Goal: Find specific page/section: Find specific page/section

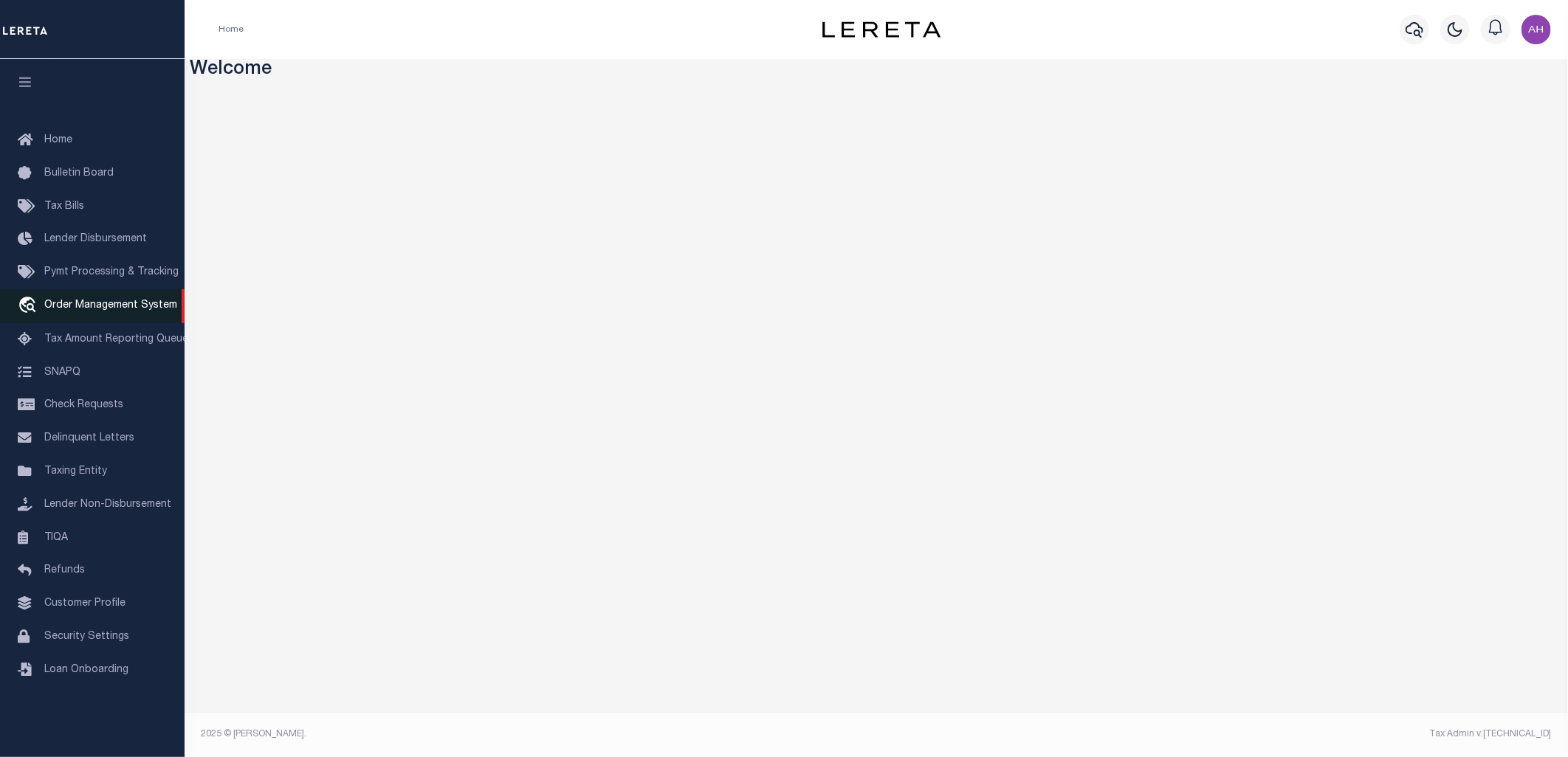
click at [119, 309] on span "Order Management System" at bounding box center [110, 305] width 133 height 10
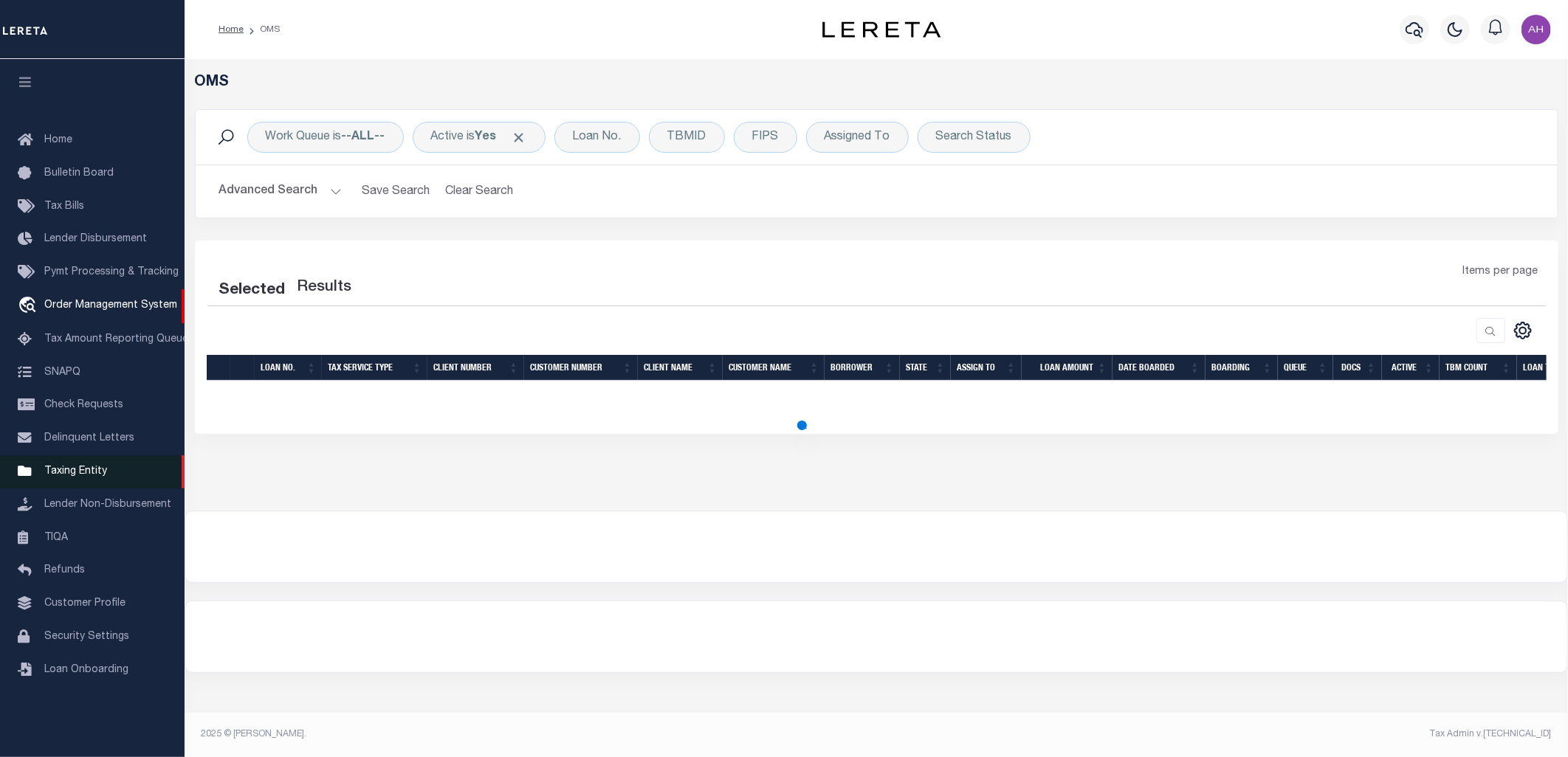
click at [72, 474] on span "Taxing Entity" at bounding box center [75, 471] width 63 height 10
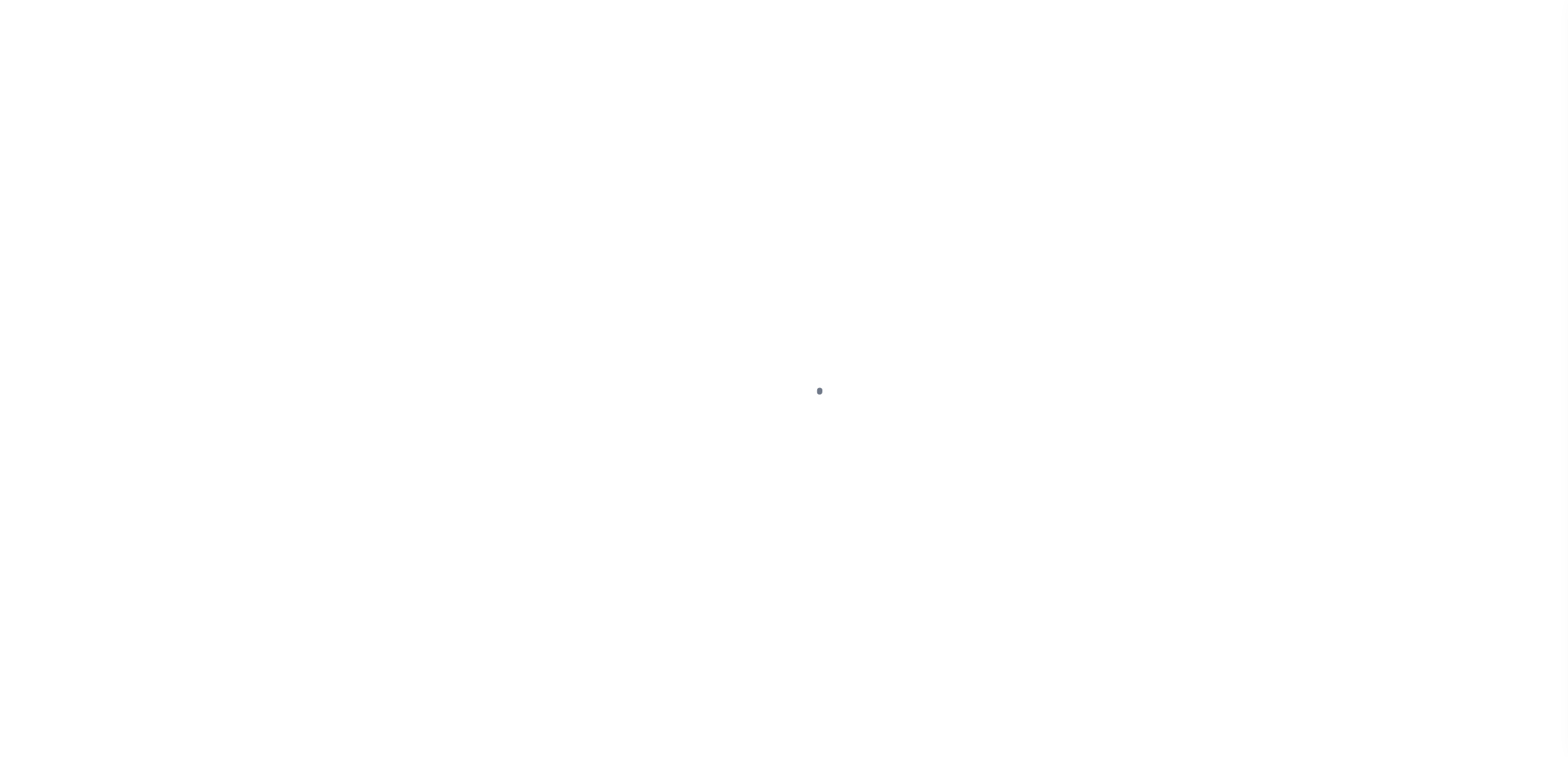
select select
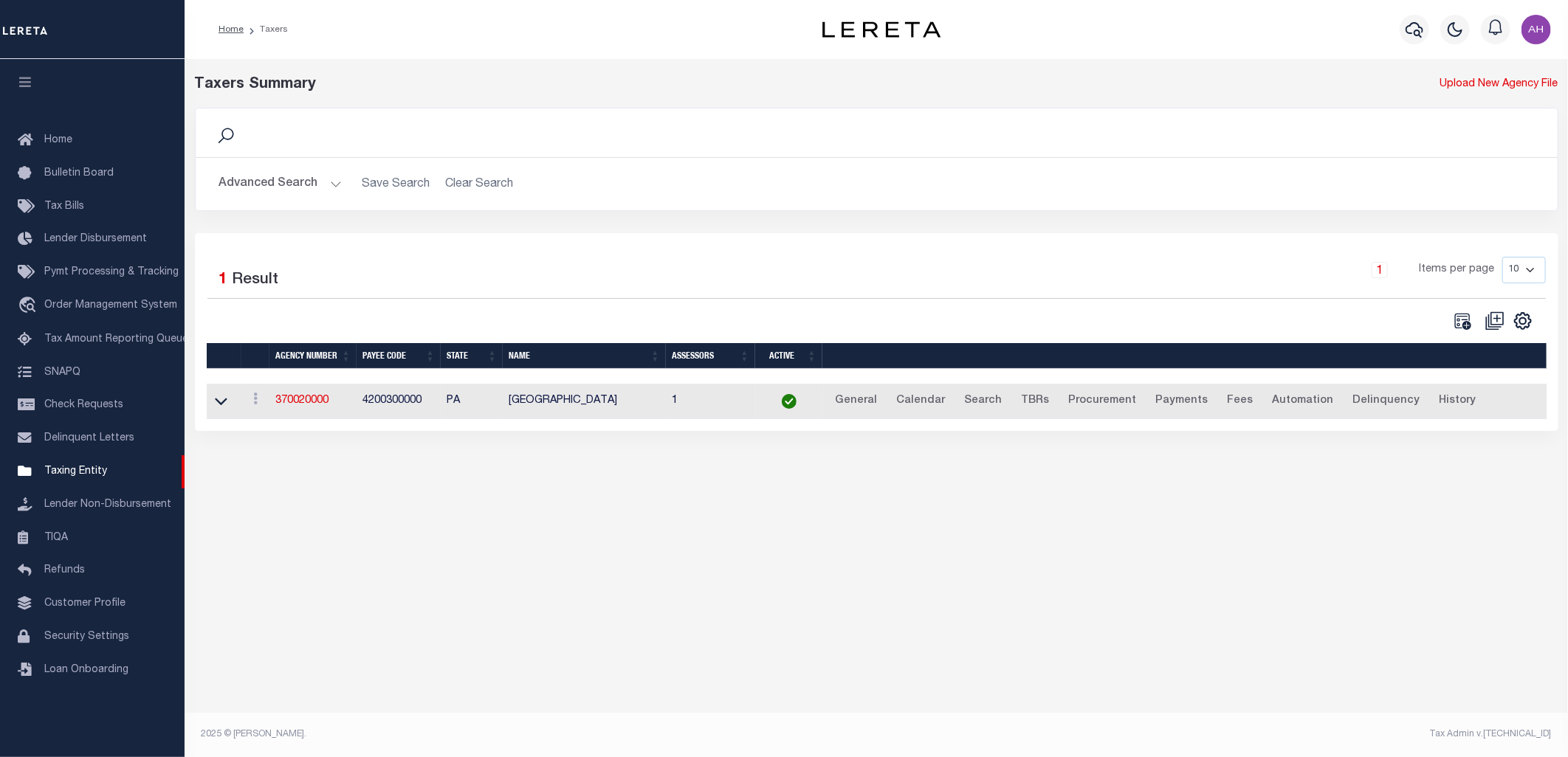
click at [267, 187] on button "Advanced Search" at bounding box center [280, 184] width 123 height 29
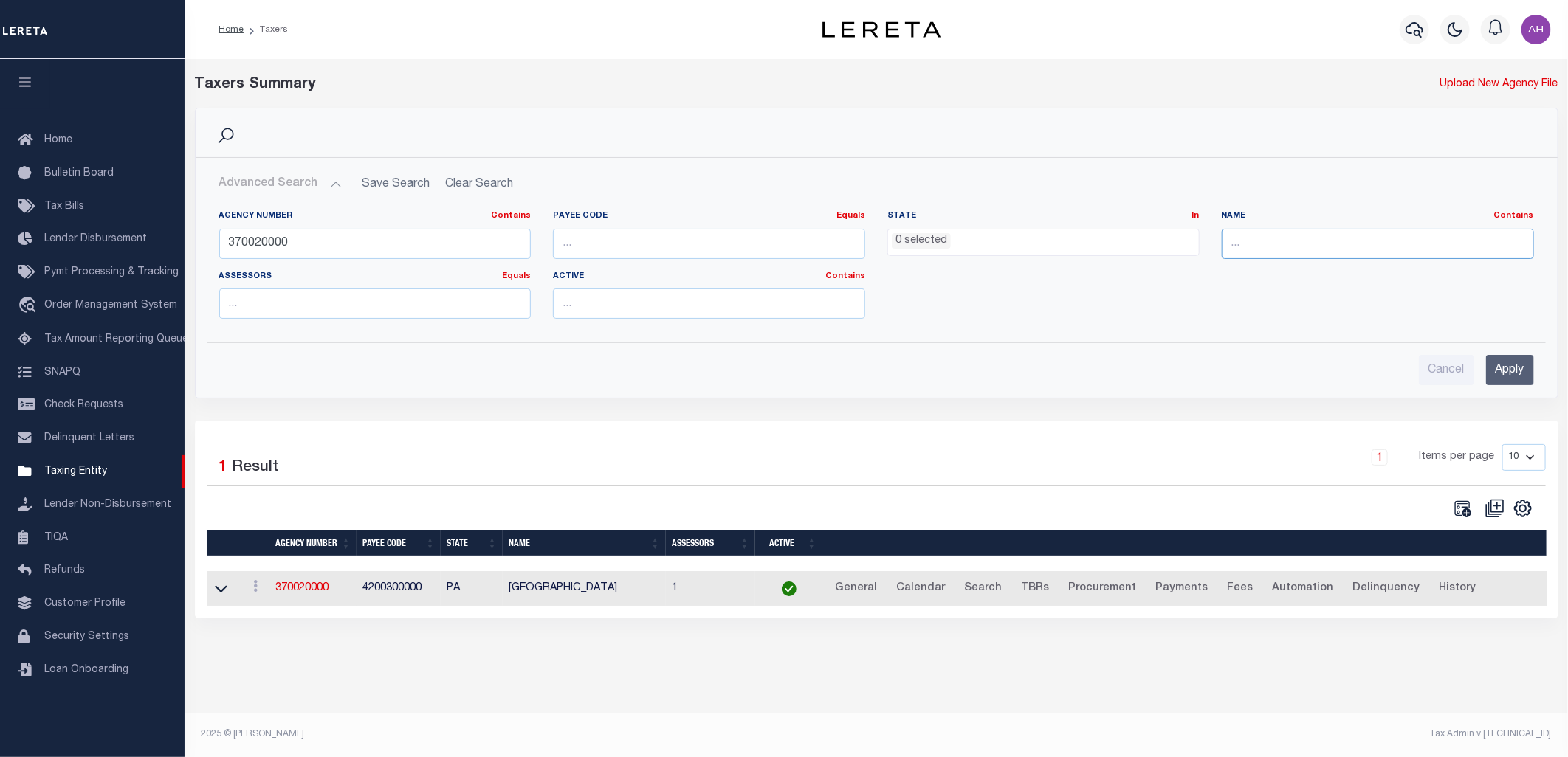
click at [1274, 232] on input "text" at bounding box center [1379, 243] width 313 height 31
paste input "Erath CO Central Collections (IAA)"
type input "Erath CO Central Collections (IAA)"
click at [379, 240] on input "370020000" at bounding box center [376, 243] width 313 height 31
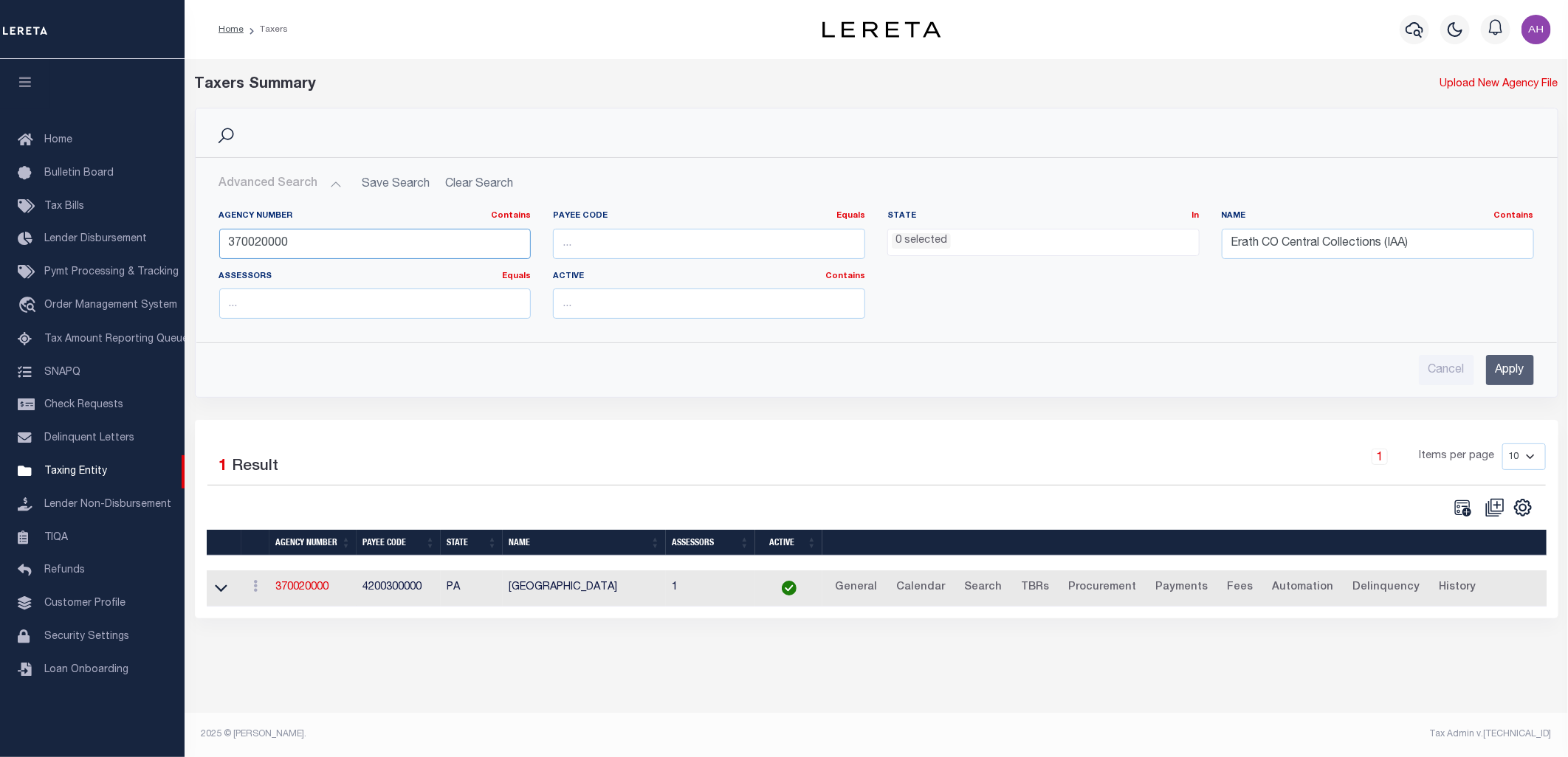
click at [379, 240] on input "370020000" at bounding box center [376, 243] width 313 height 31
click at [1511, 375] on input "Apply" at bounding box center [1510, 370] width 48 height 31
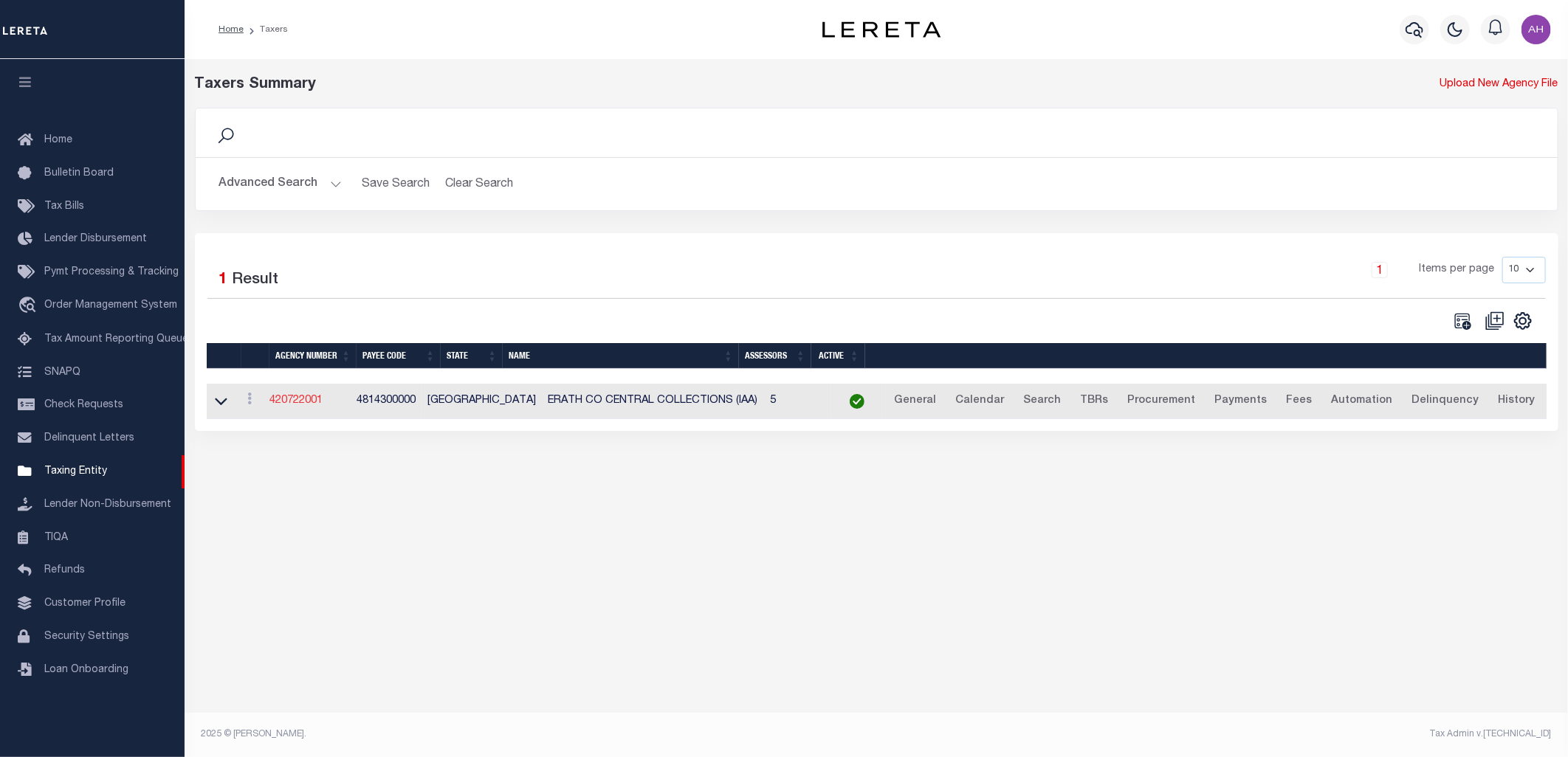
click at [306, 401] on link "420722001" at bounding box center [296, 400] width 53 height 10
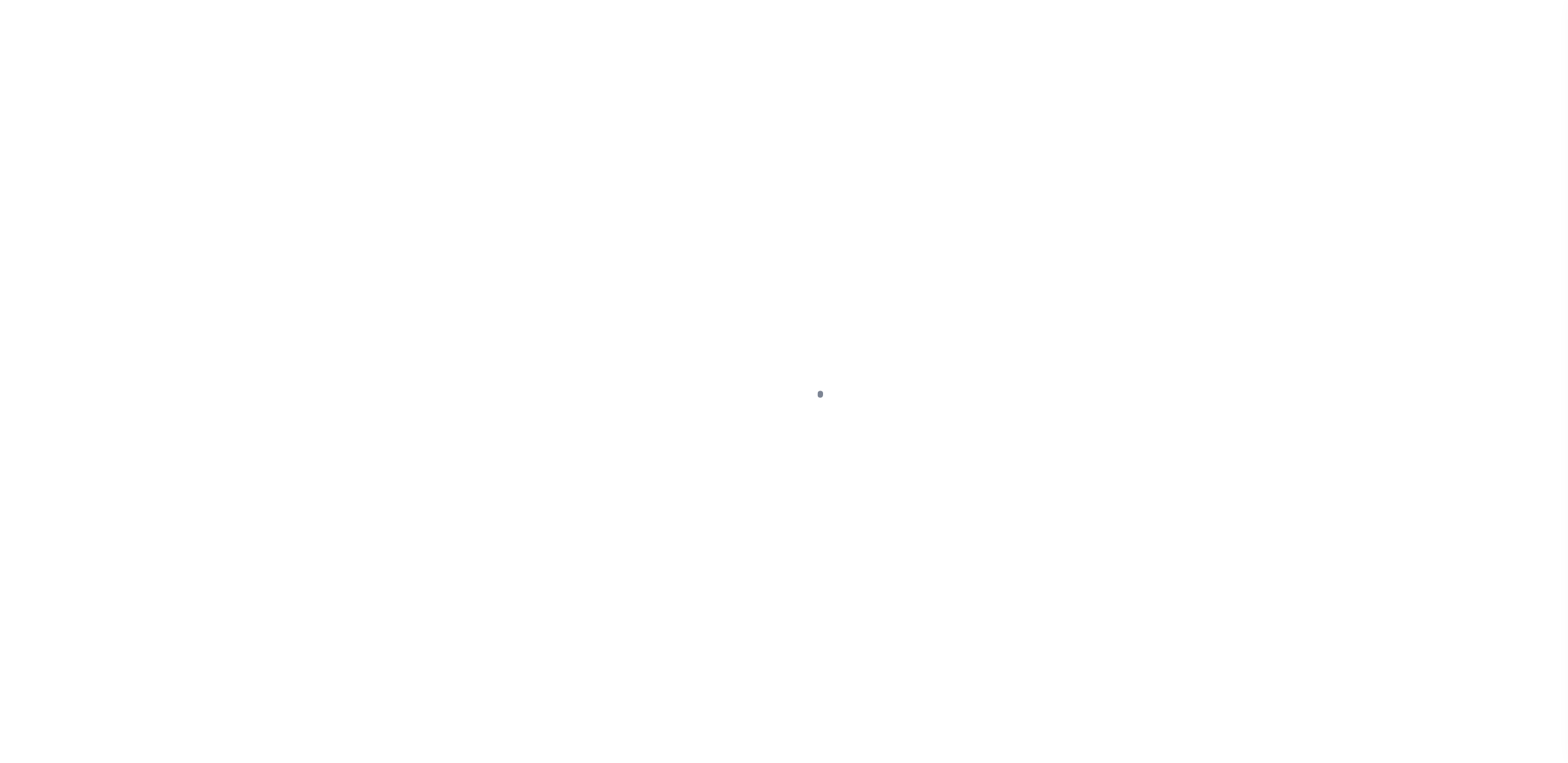
select select
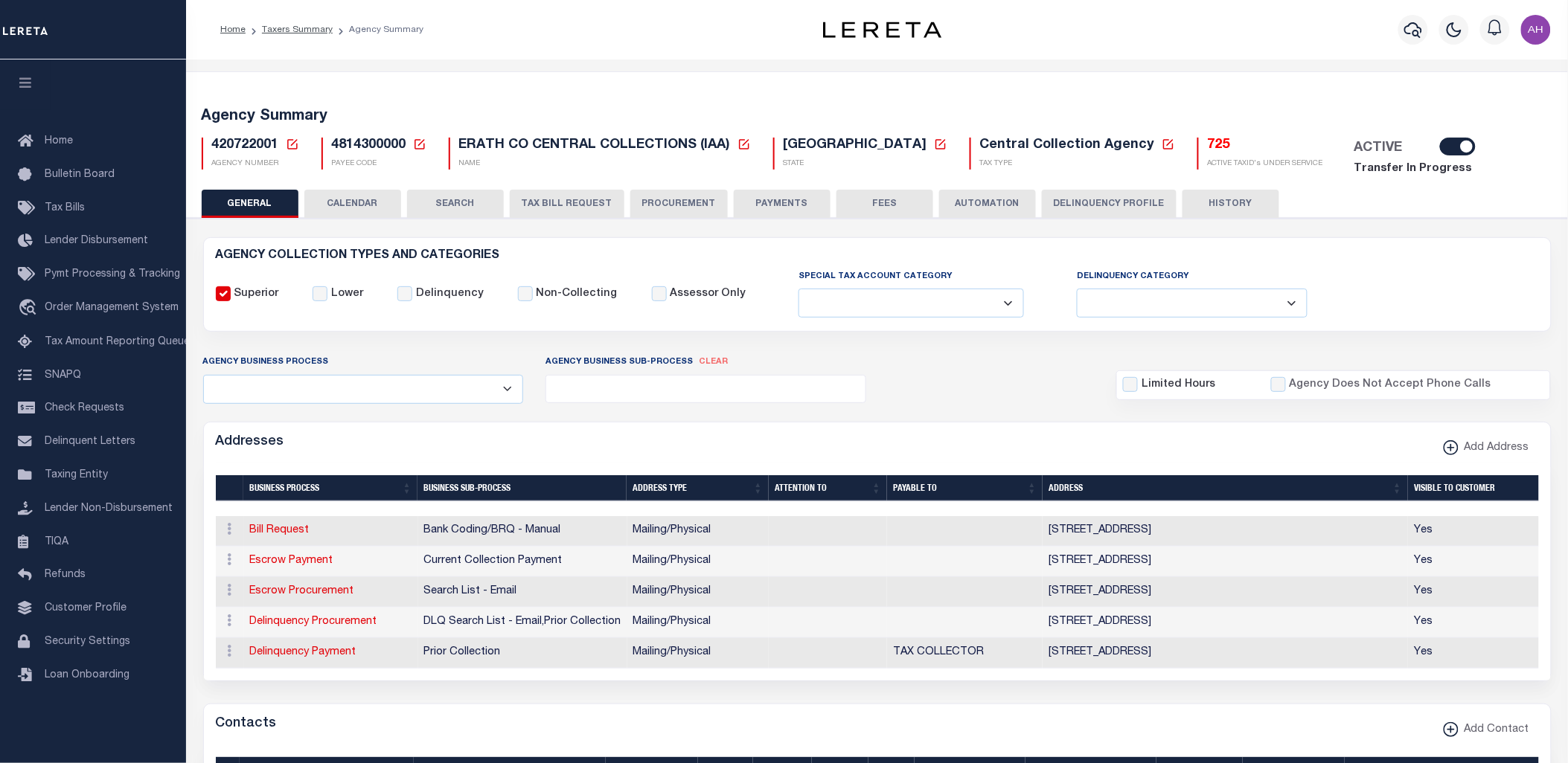
click at [243, 145] on span "420722001" at bounding box center [245, 145] width 67 height 13
copy h5 "420722001"
